Goal: Task Accomplishment & Management: Use online tool/utility

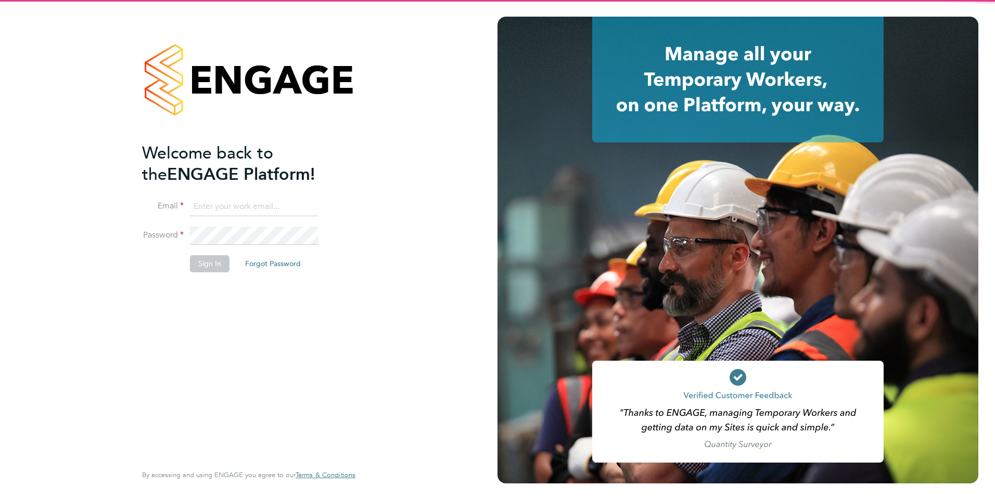
type input "[PERSON_NAME][EMAIL_ADDRESS][PERSON_NAME][DOMAIN_NAME]"
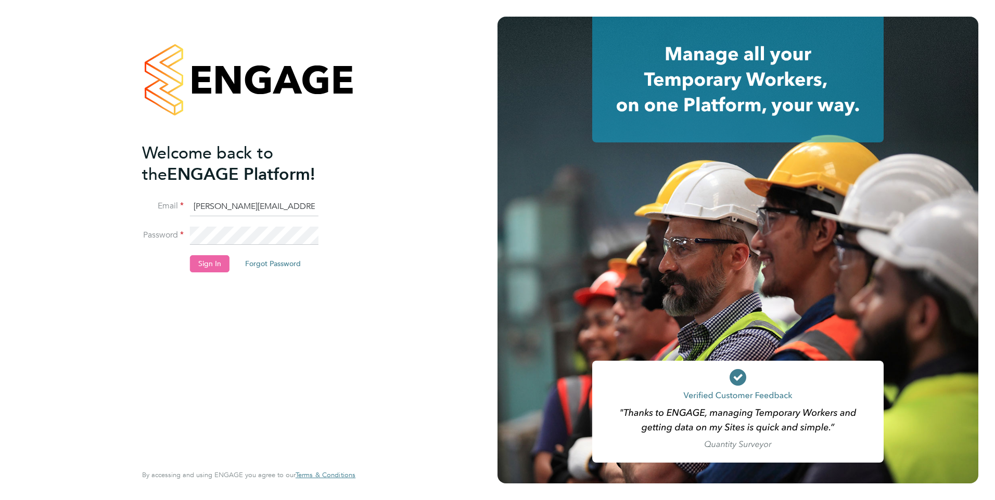
click at [207, 264] on button "Sign In" at bounding box center [210, 263] width 40 height 17
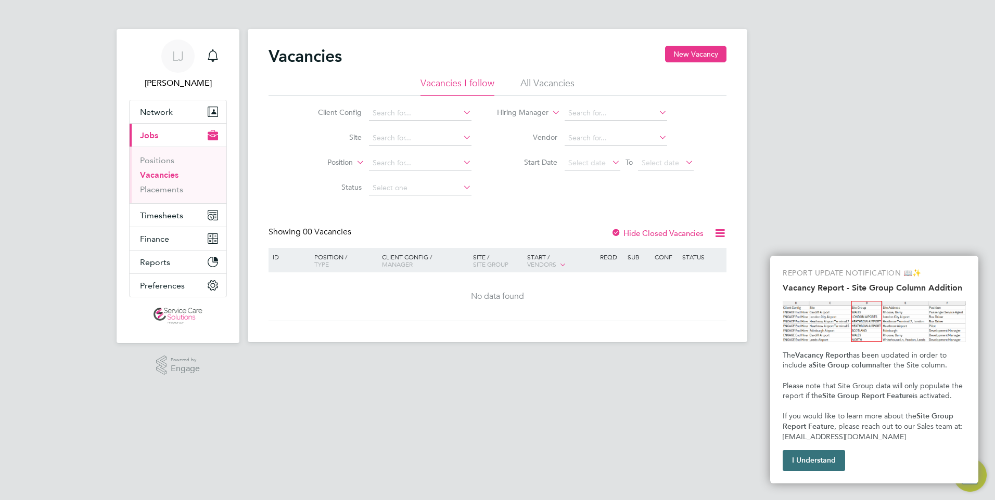
click at [816, 462] on button "I Understand" at bounding box center [813, 461] width 62 height 21
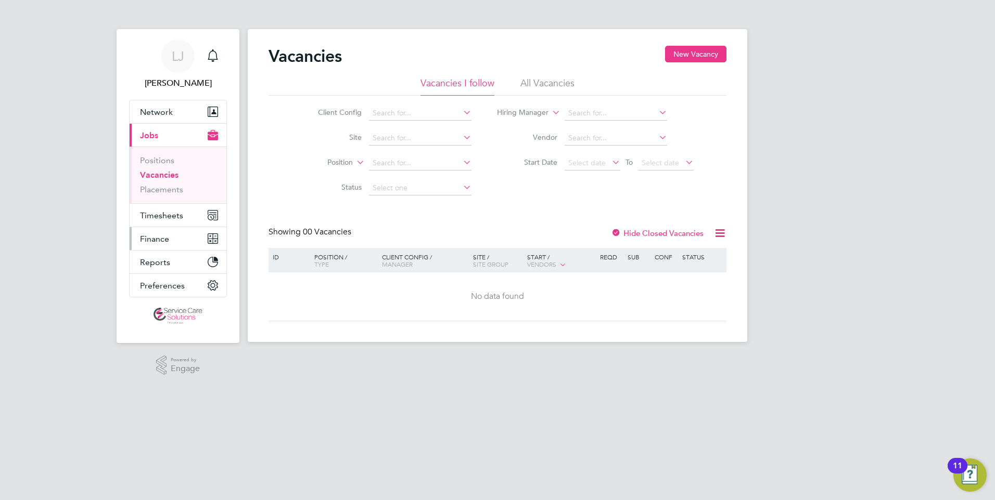
click at [168, 242] on span "Finance" at bounding box center [154, 239] width 29 height 10
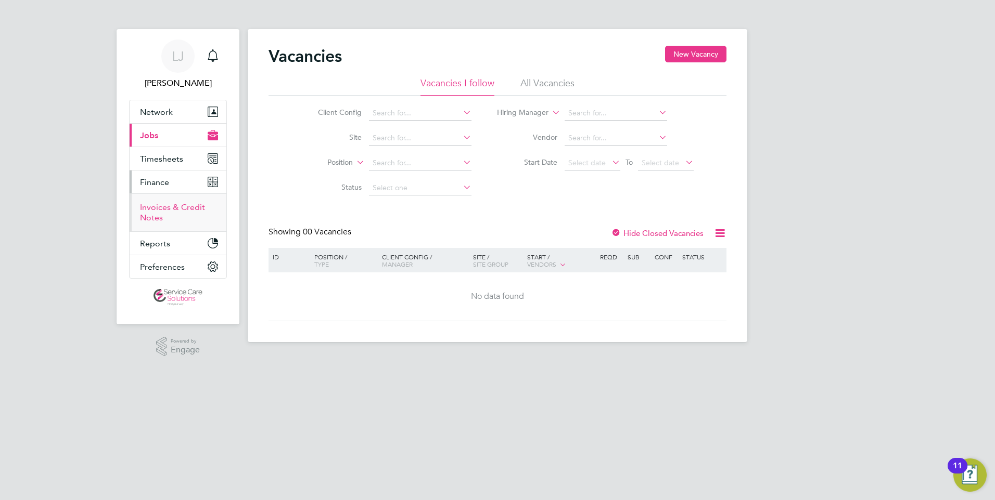
click at [169, 208] on link "Invoices & Credit Notes" at bounding box center [172, 212] width 65 height 20
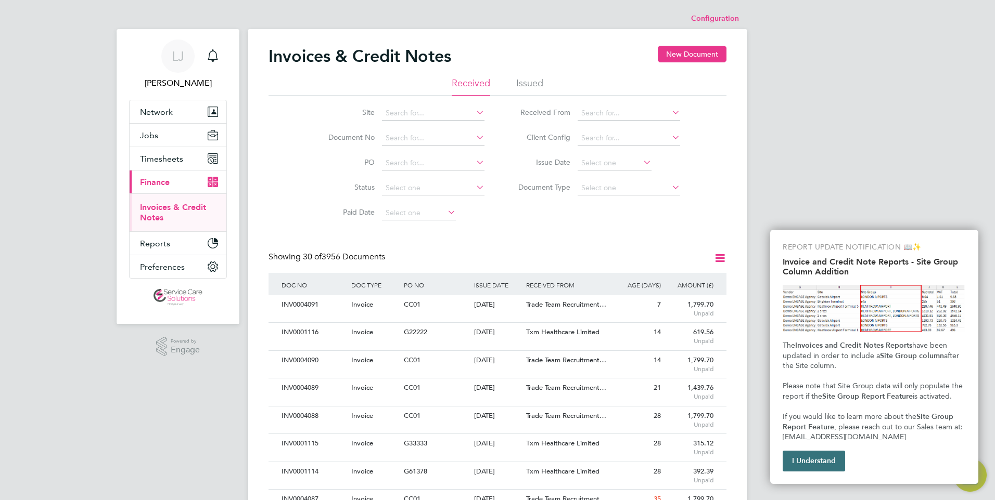
click at [817, 465] on button "I Understand" at bounding box center [813, 461] width 62 height 21
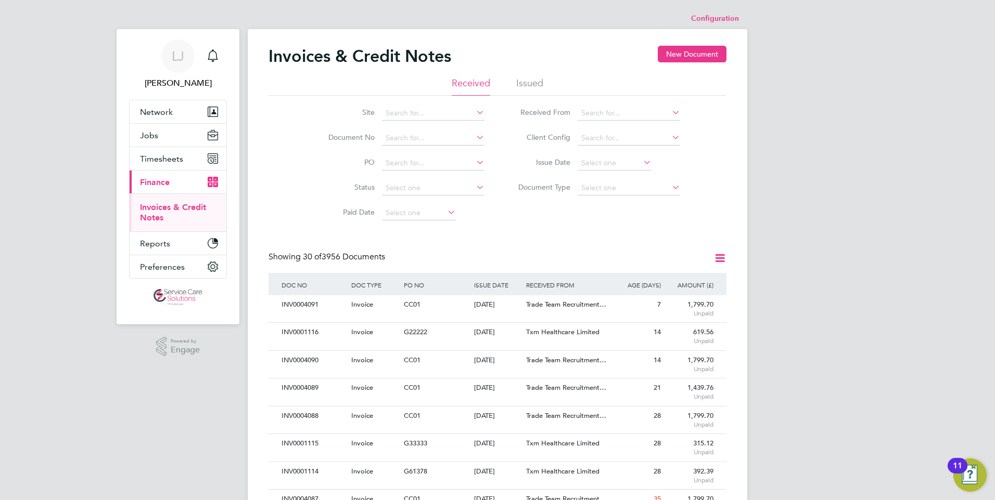
click at [529, 80] on li "Issued" at bounding box center [529, 86] width 27 height 19
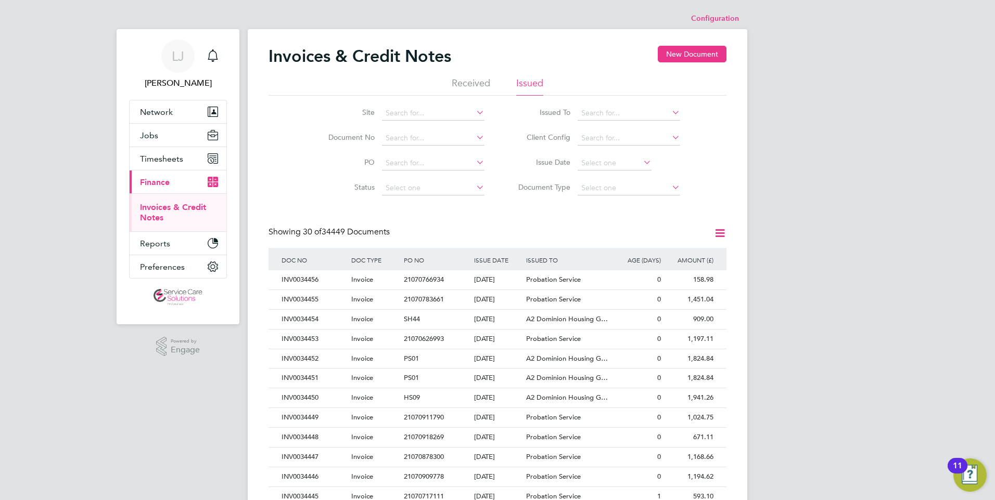
click at [722, 236] on icon at bounding box center [719, 233] width 13 height 13
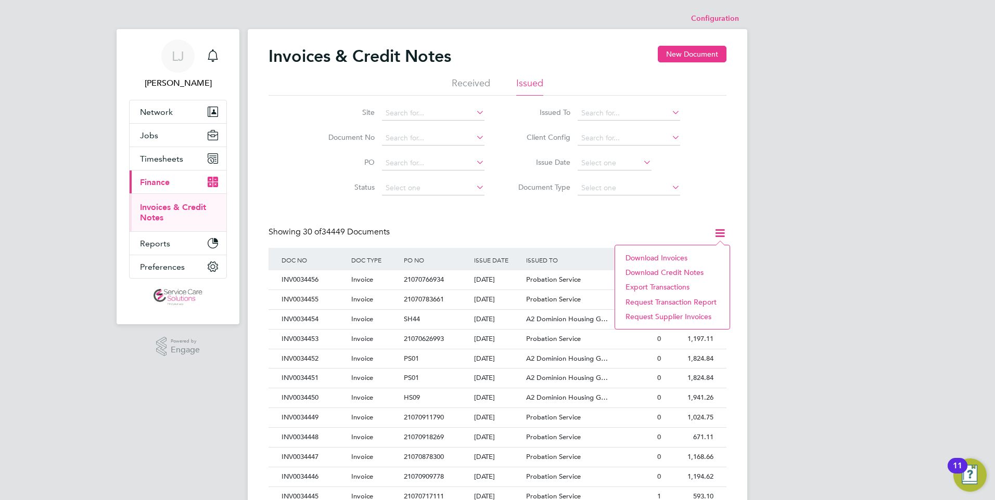
click at [642, 271] on li "Download credit notes" at bounding box center [672, 272] width 104 height 15
